Goal: Task Accomplishment & Management: Contribute content

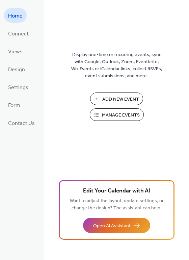
click at [121, 117] on span "Manage Events" at bounding box center [121, 115] width 38 height 7
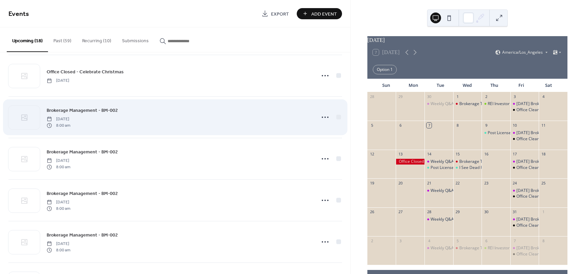
scroll to position [507, 0]
click at [324, 116] on circle at bounding box center [324, 116] width 1 height 1
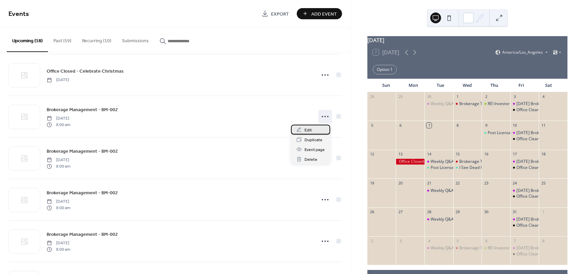
click at [311, 130] on span "Edit" at bounding box center [307, 130] width 7 height 7
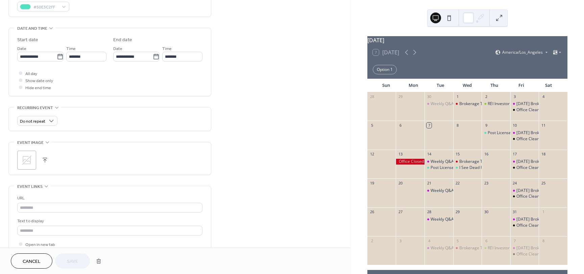
scroll to position [236, 0]
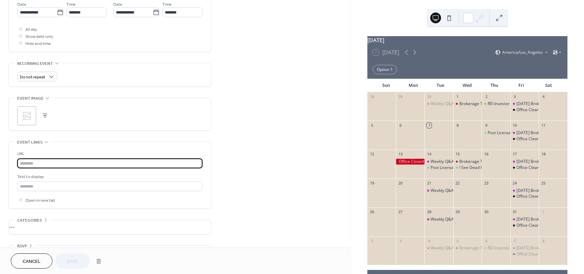
click at [34, 162] on input "text" at bounding box center [109, 163] width 185 height 10
paste input "**********"
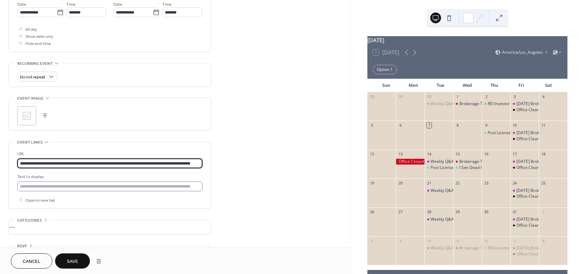
type input "**********"
click at [38, 185] on input "text" at bounding box center [109, 186] width 185 height 10
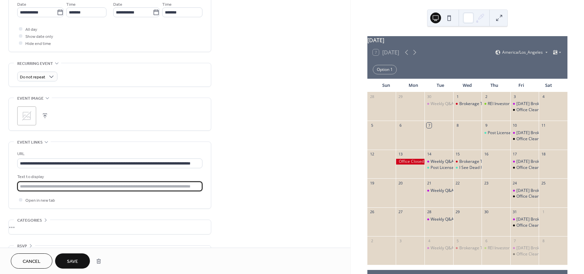
type input "**********"
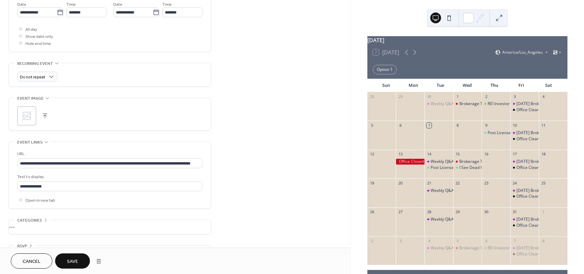
click at [72, 261] on span "Save" at bounding box center [72, 261] width 11 height 7
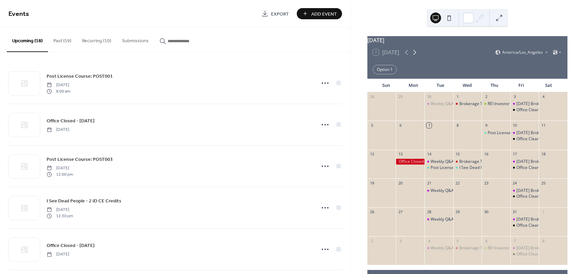
click at [413, 55] on icon at bounding box center [414, 52] width 8 height 8
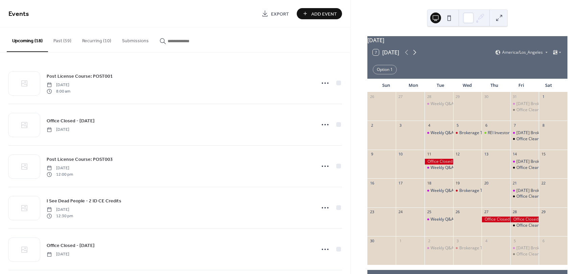
click at [413, 55] on icon at bounding box center [414, 52] width 8 height 8
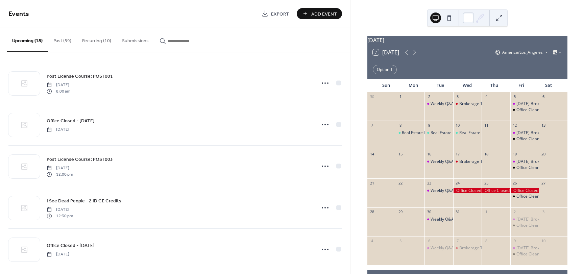
click at [417, 135] on div "Real Estate Finance - FI-003" at bounding box center [427, 133] width 51 height 6
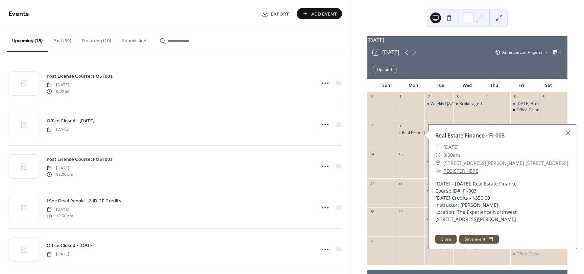
click at [457, 171] on link "REGISTER HERE" at bounding box center [460, 171] width 35 height 6
drag, startPoint x: 567, startPoint y: 133, endPoint x: 547, endPoint y: 125, distance: 21.2
click at [567, 133] on div at bounding box center [567, 132] width 9 height 9
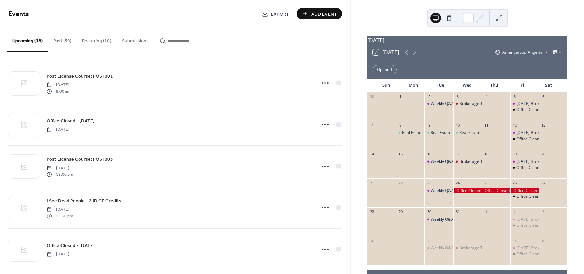
click at [414, 51] on div "7 [DATE] America/Los_Angeles" at bounding box center [467, 52] width 200 height 16
click at [414, 53] on icon at bounding box center [414, 52] width 8 height 8
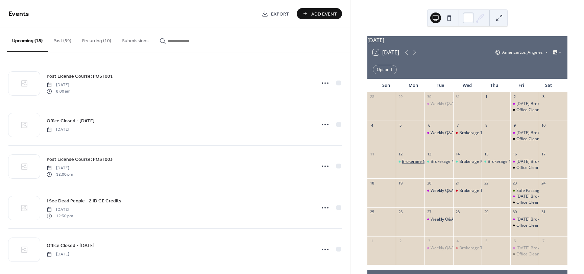
click at [415, 165] on div "Brokerage Management - BM-002" at bounding box center [434, 162] width 65 height 6
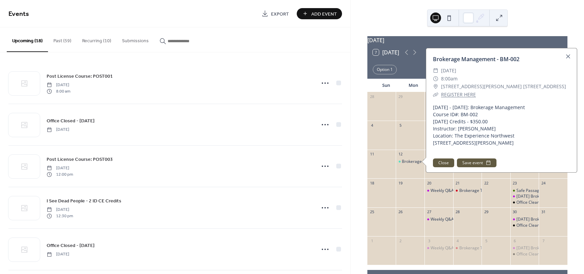
click at [454, 98] on link "REGISTER HERE" at bounding box center [458, 94] width 35 height 6
click at [567, 61] on div at bounding box center [567, 56] width 9 height 9
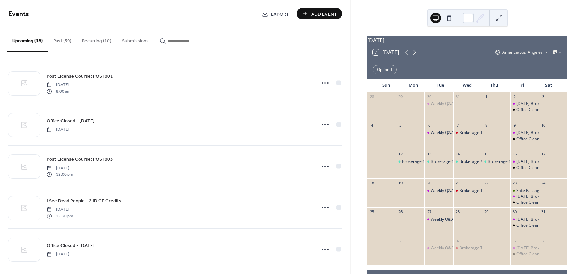
click at [415, 56] on icon at bounding box center [414, 52] width 8 height 8
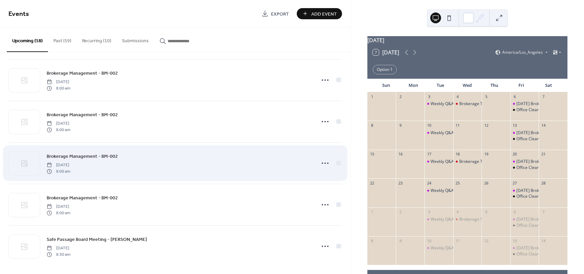
scroll to position [546, 0]
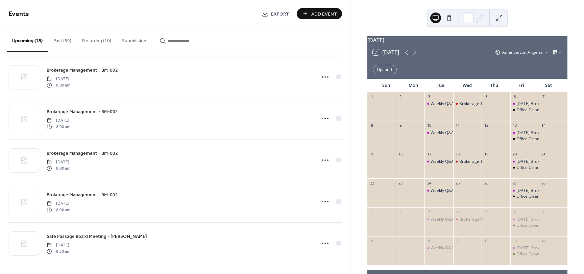
click at [322, 11] on span "Add Event" at bounding box center [324, 13] width 26 height 7
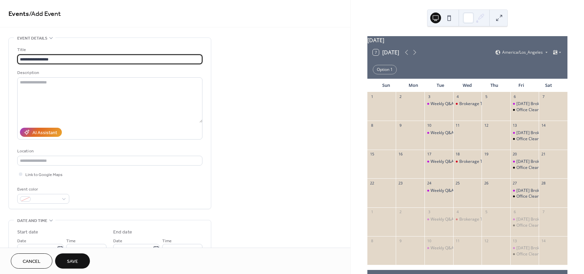
type input "**********"
